Goal: Register for event/course

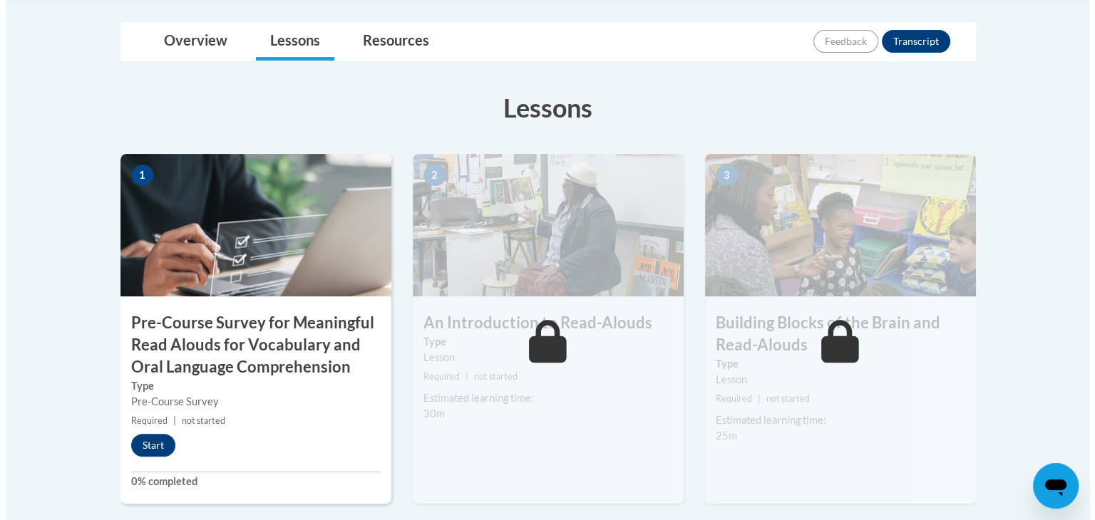
scroll to position [363, 0]
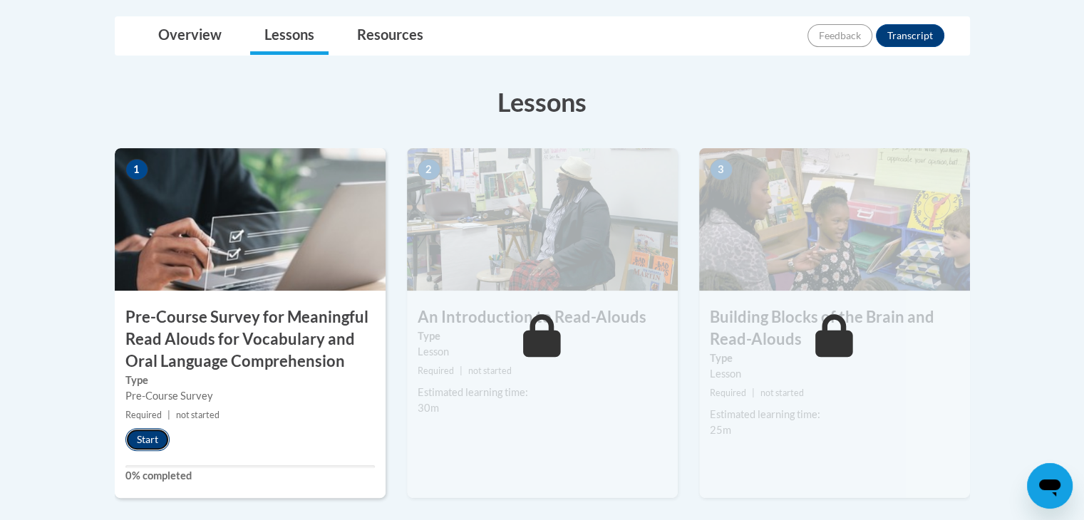
click at [150, 442] on button "Start" at bounding box center [147, 439] width 44 height 23
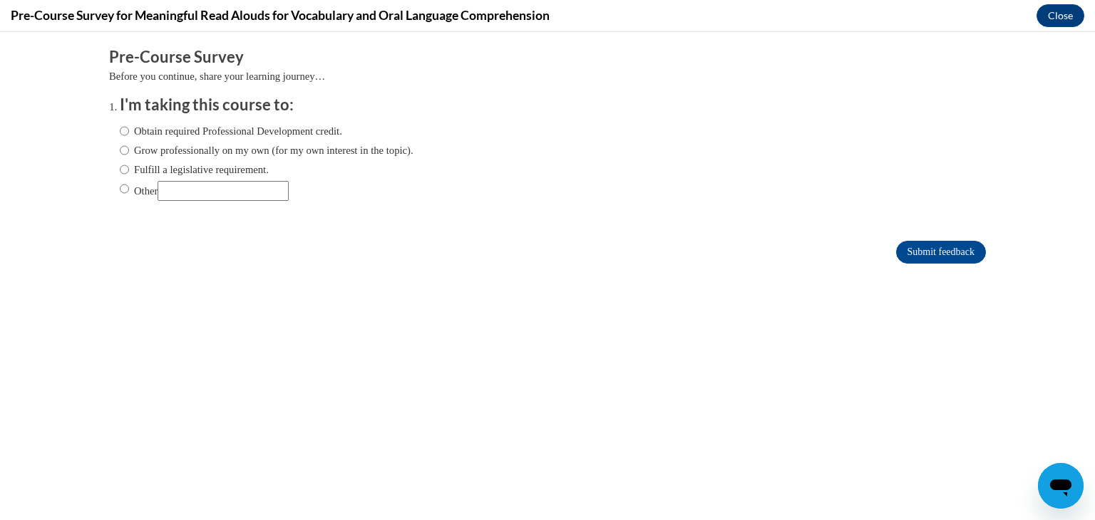
scroll to position [0, 0]
click at [109, 133] on ol "I'm taking this course to: Obtain required Professional Development credit. Gro…" at bounding box center [547, 158] width 877 height 129
click at [120, 134] on input "Obtain required Professional Development credit." at bounding box center [124, 131] width 9 height 16
radio input "true"
click at [120, 135] on input "Obtain required Professional Development credit." at bounding box center [124, 131] width 9 height 16
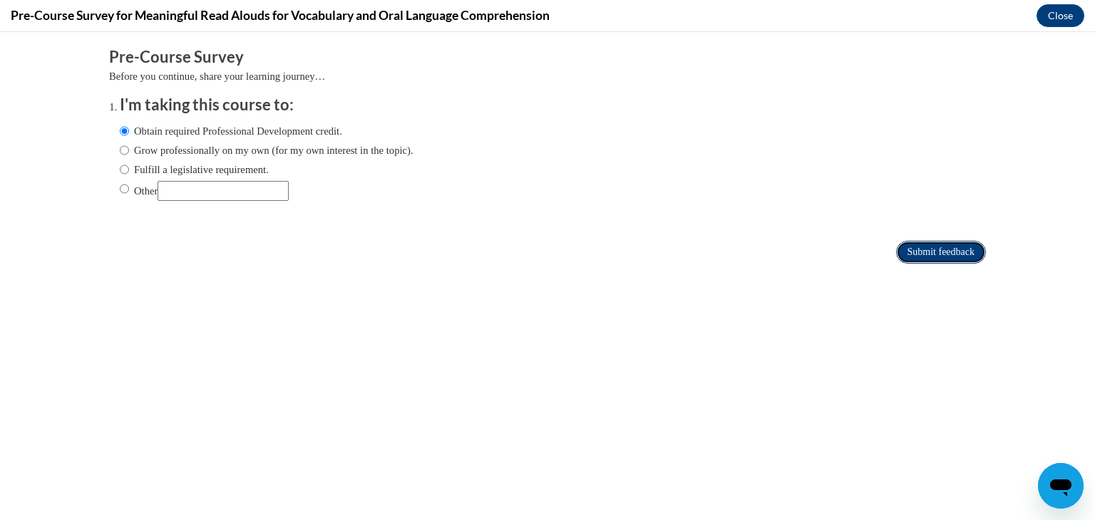
click at [921, 245] on input "Submit feedback" at bounding box center [941, 252] width 90 height 23
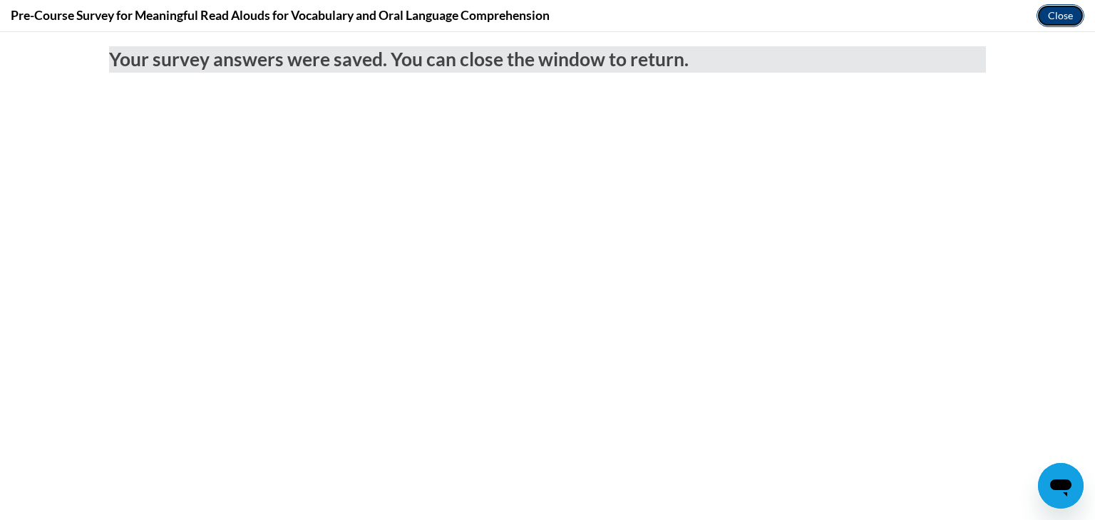
click at [1065, 24] on button "Close" at bounding box center [1060, 15] width 48 height 23
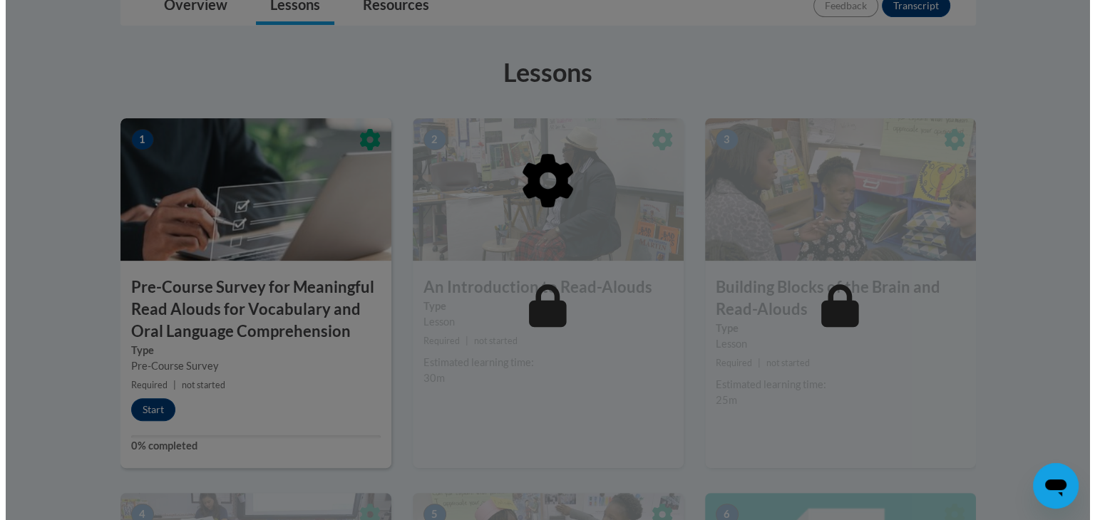
scroll to position [393, 0]
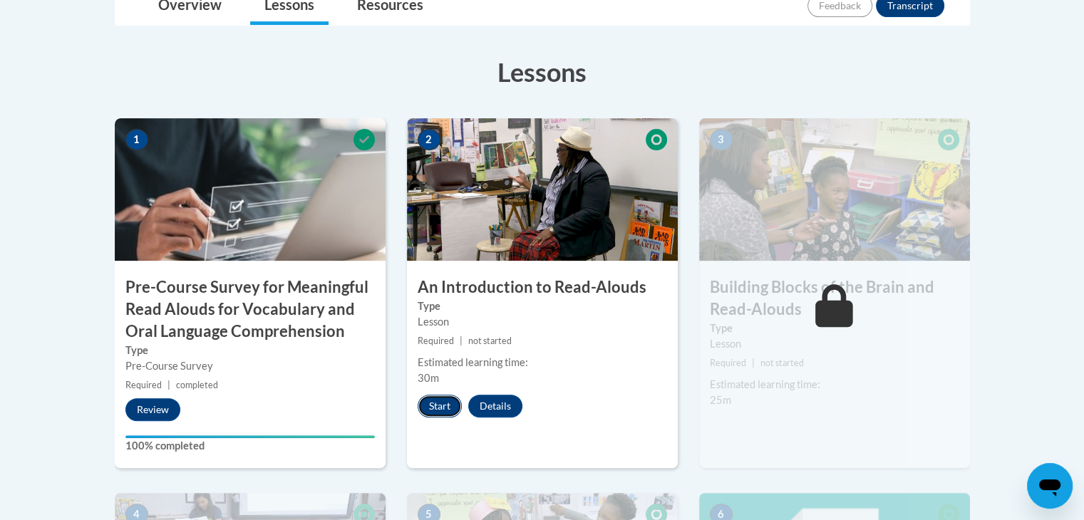
click at [433, 408] on button "Start" at bounding box center [440, 406] width 44 height 23
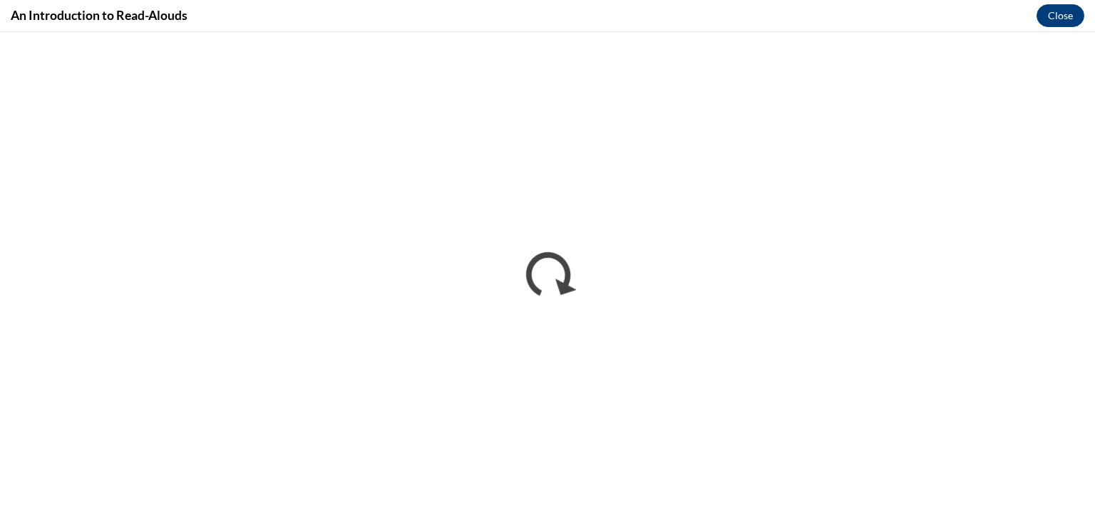
scroll to position [0, 0]
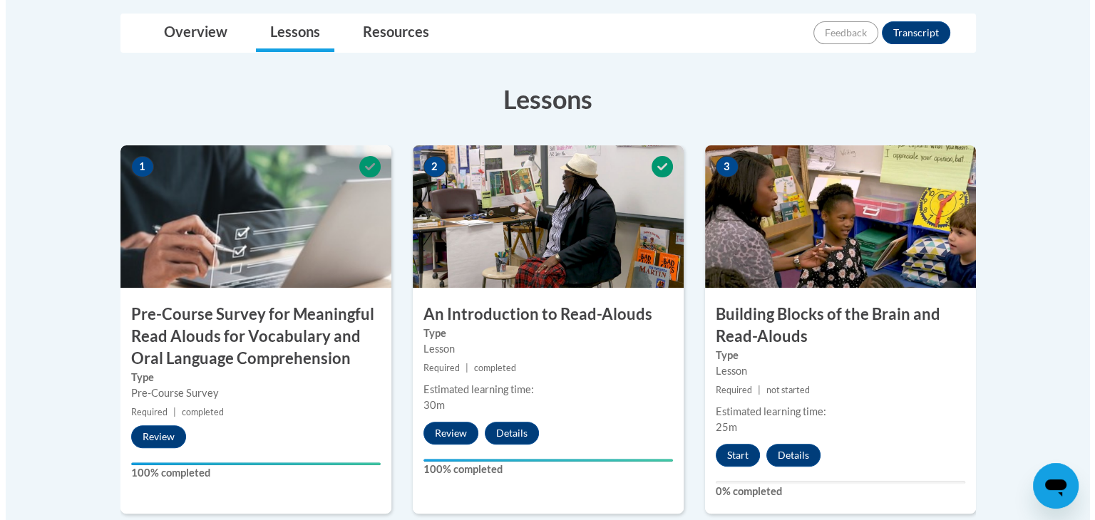
scroll to position [365, 0]
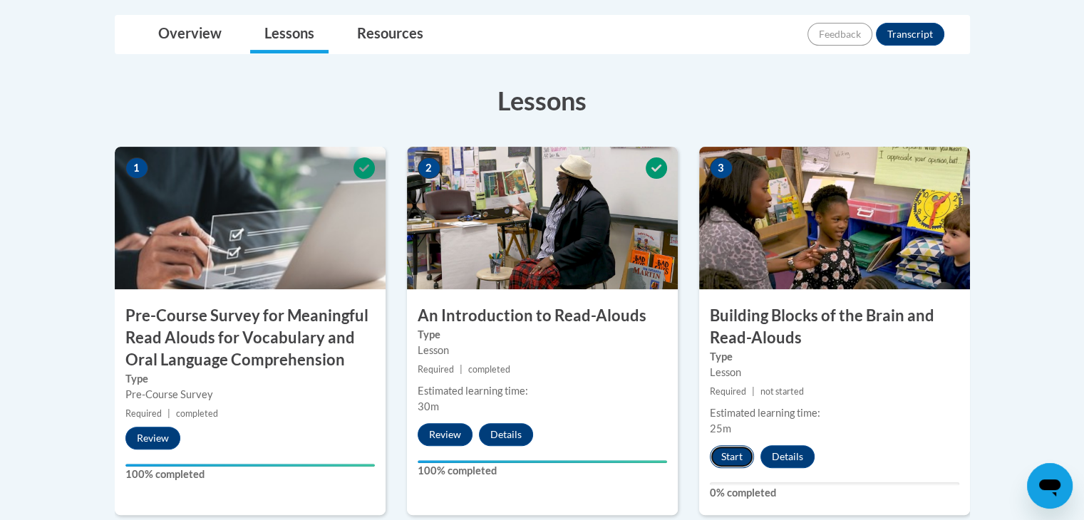
click at [742, 462] on button "Start" at bounding box center [732, 456] width 44 height 23
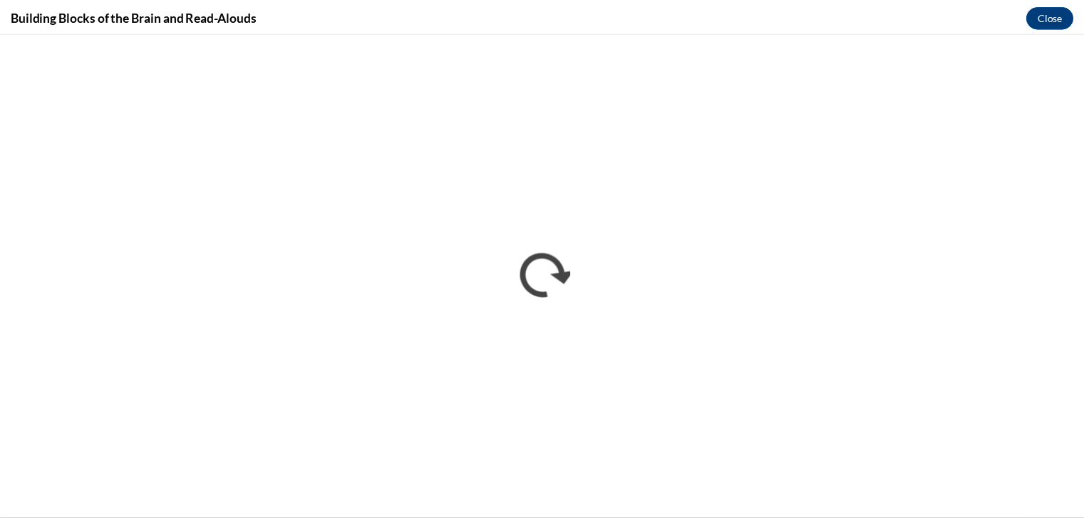
scroll to position [0, 0]
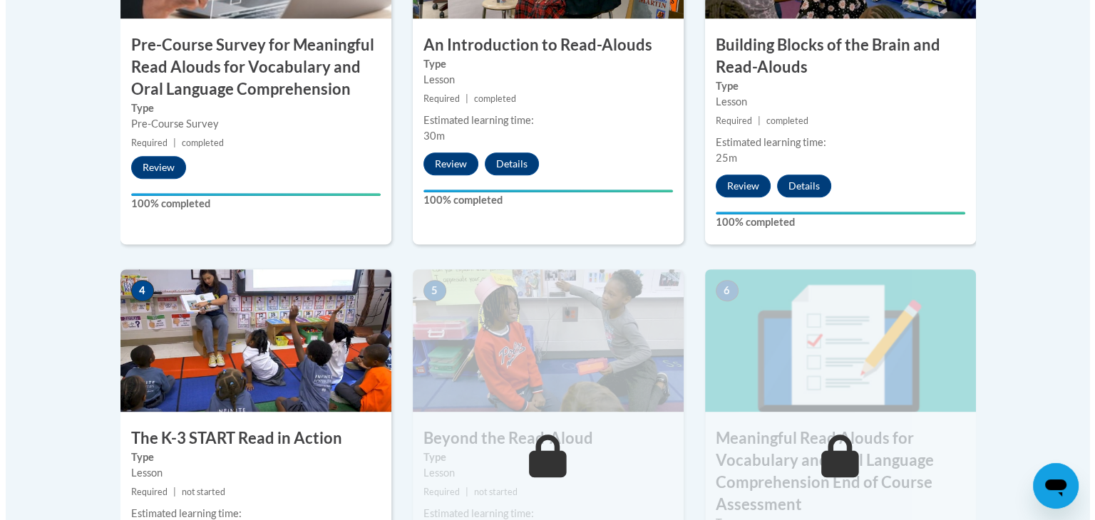
scroll to position [735, 0]
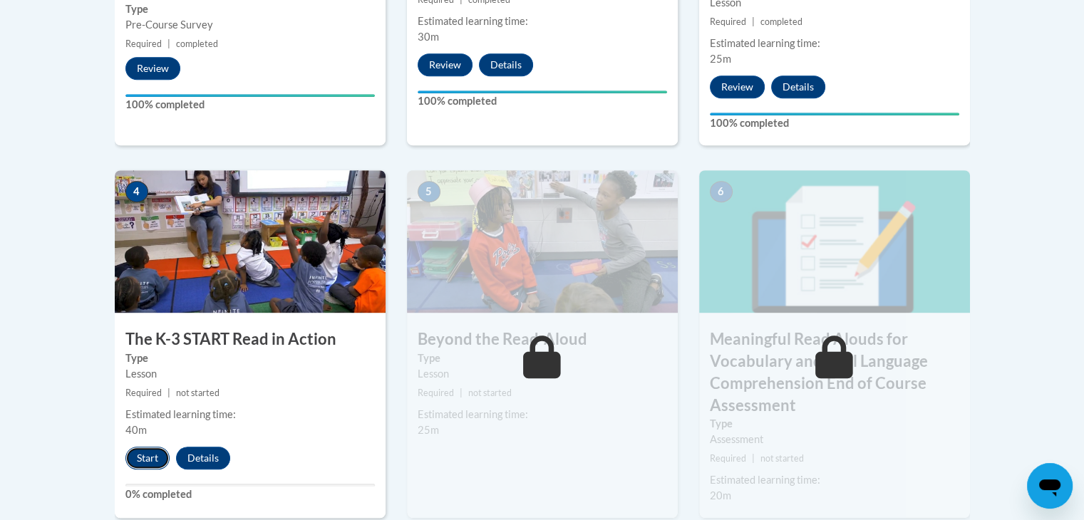
click at [151, 451] on button "Start" at bounding box center [147, 458] width 44 height 23
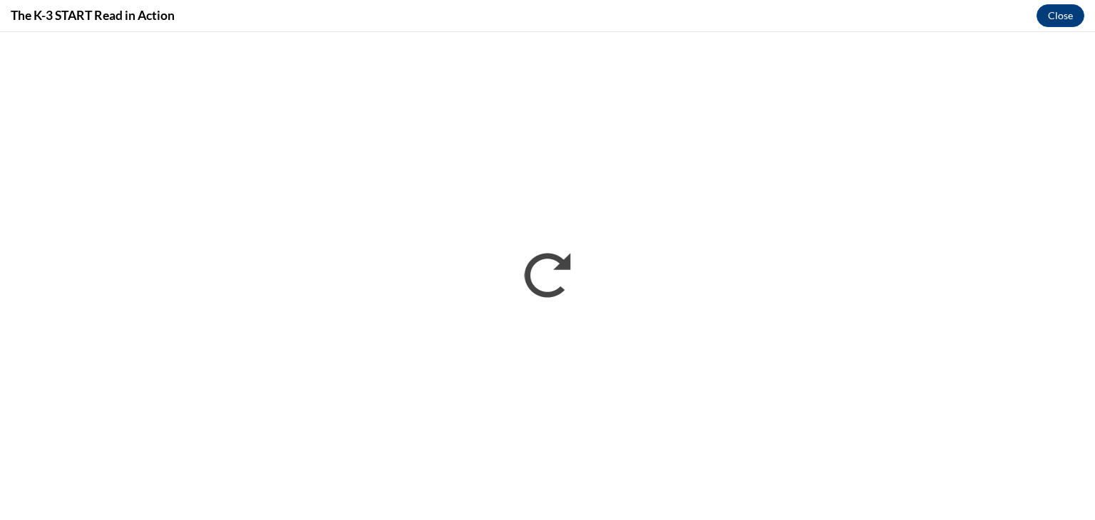
scroll to position [0, 0]
